Goal: Information Seeking & Learning: Find specific fact

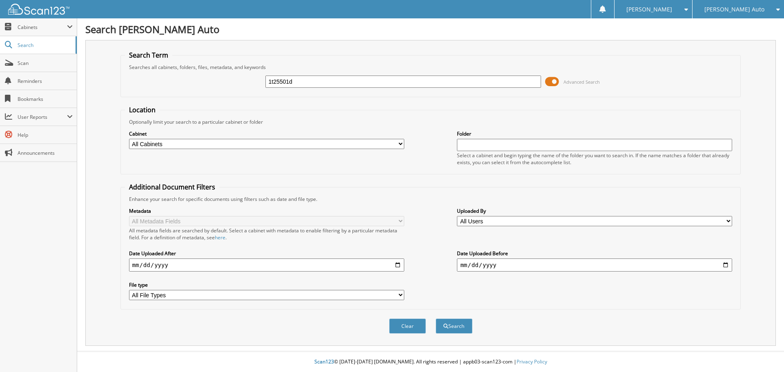
type input "1t25501d"
click at [436, 318] on button "Search" at bounding box center [454, 325] width 37 height 15
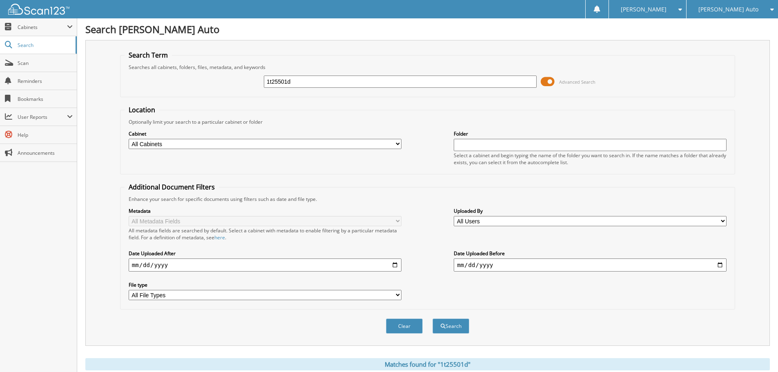
click at [319, 85] on input "1t25501d" at bounding box center [400, 82] width 273 height 12
type input "1"
type input "1T25501D"
click at [432, 318] on button "Search" at bounding box center [450, 325] width 37 height 15
click at [551, 82] on span at bounding box center [547, 82] width 14 height 12
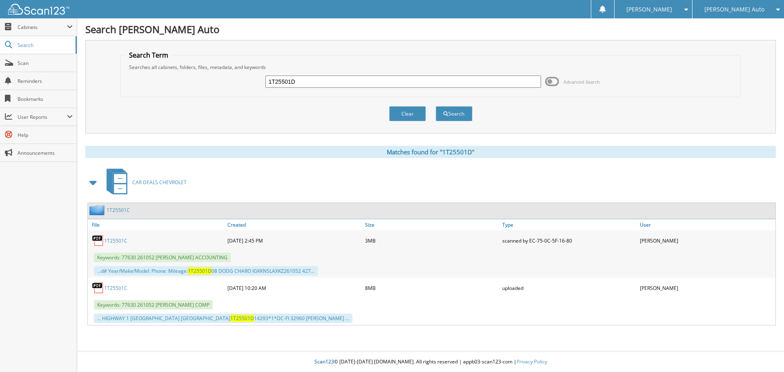
click at [306, 85] on input "1T25501D" at bounding box center [402, 82] width 275 height 12
type input "1T25501"
click at [436, 106] on button "Search" at bounding box center [454, 113] width 37 height 15
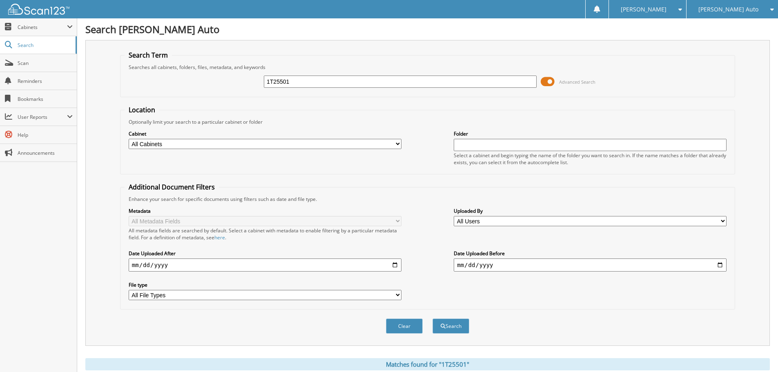
click at [549, 83] on span at bounding box center [547, 82] width 14 height 12
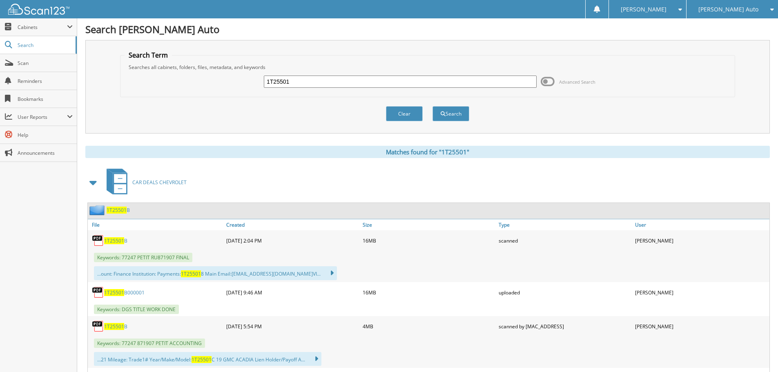
click at [311, 87] on input "1T25501" at bounding box center [400, 82] width 273 height 12
type input "181484"
click at [432, 106] on button "Search" at bounding box center [450, 113] width 37 height 15
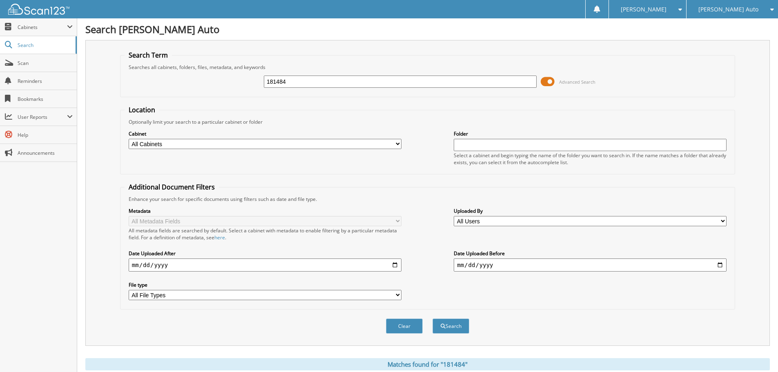
click at [552, 82] on span at bounding box center [547, 82] width 14 height 12
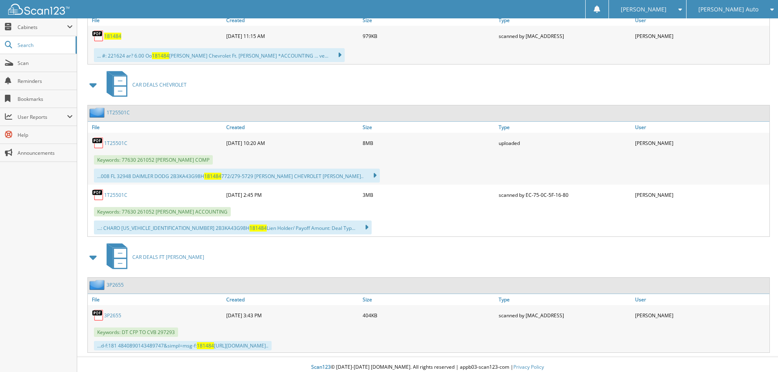
scroll to position [210, 0]
